Goal: Information Seeking & Learning: Learn about a topic

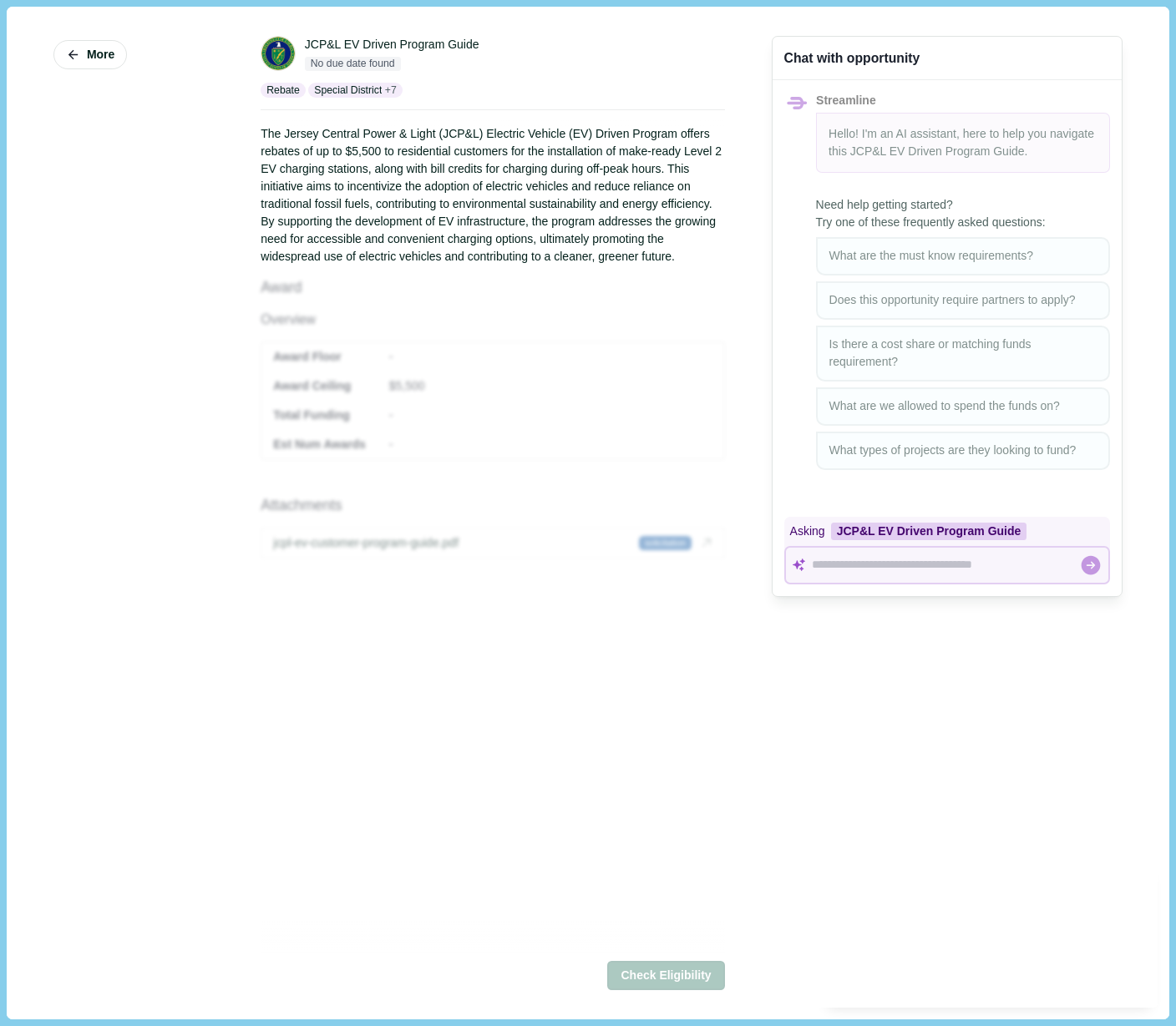
scroll to position [52, 0]
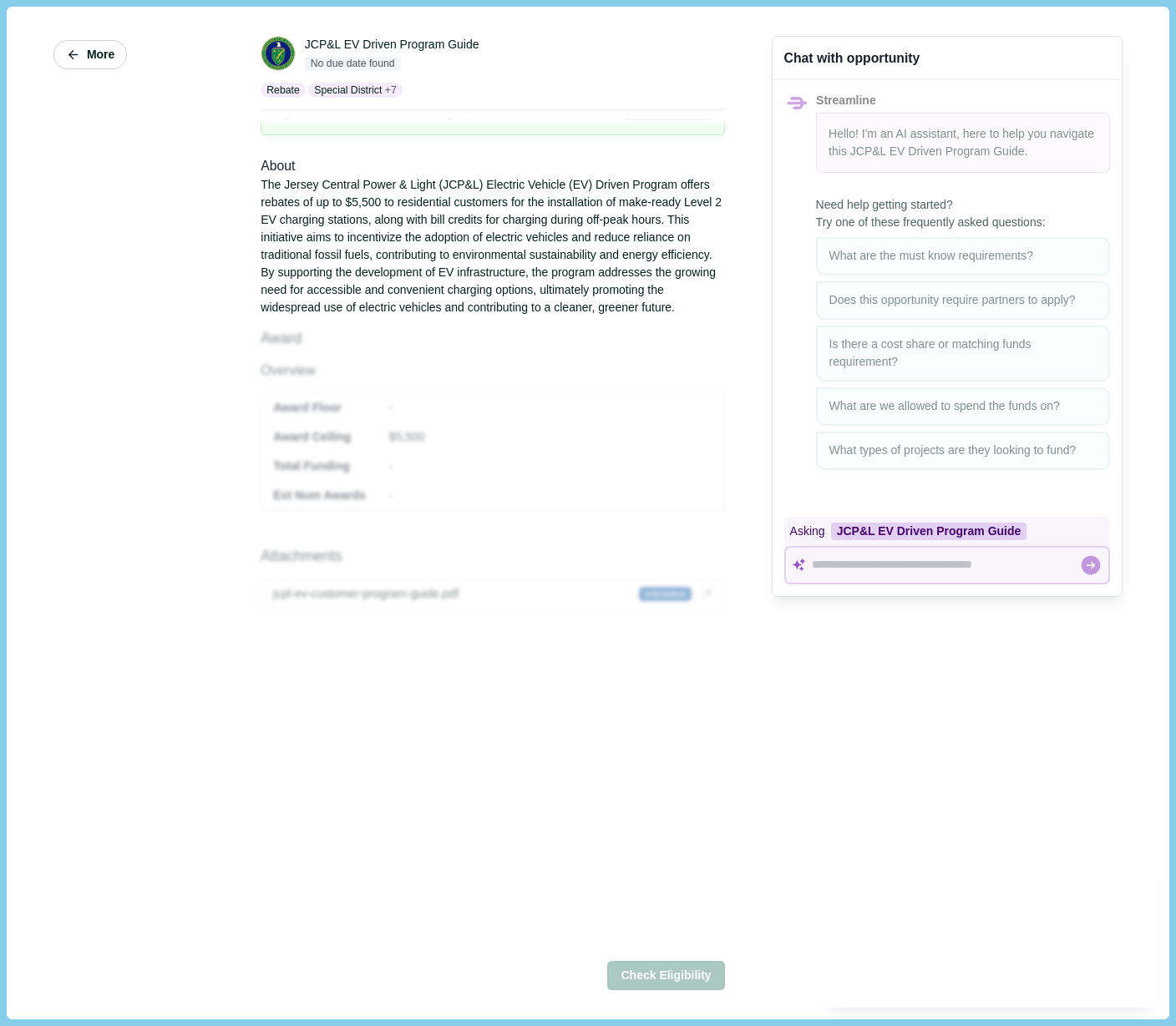
click at [73, 49] on icon "button" at bounding box center [73, 55] width 15 height 15
